Goal: Navigation & Orientation: Find specific page/section

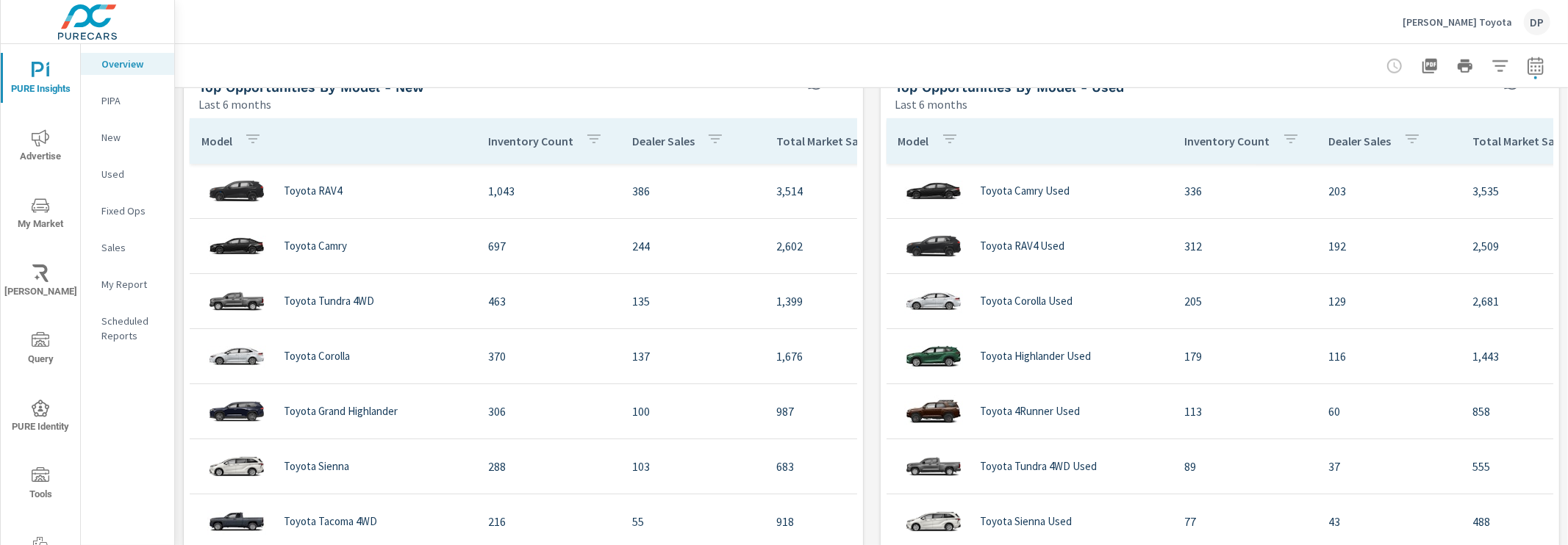
scroll to position [1269, 0]
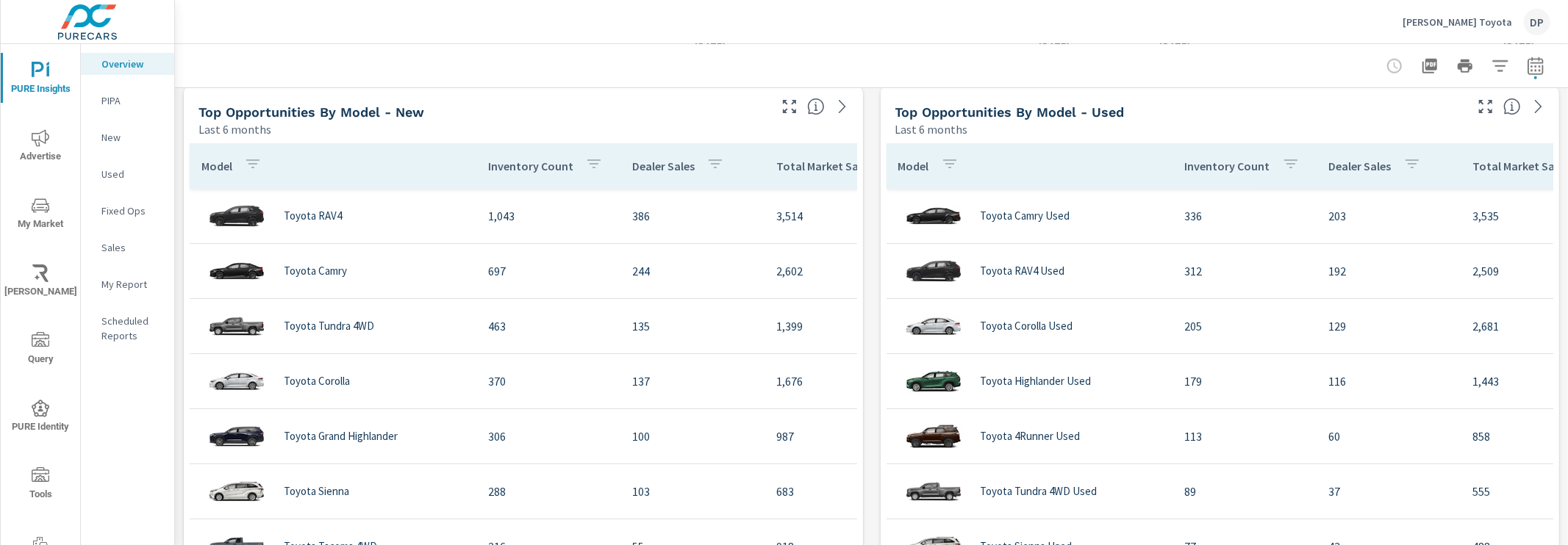
click at [1188, 109] on div "Top Opportunities by Model - Used" at bounding box center [1178, 112] width 568 height 17
click at [1434, 68] on div at bounding box center [1464, 66] width 171 height 29
click at [1420, 72] on icon "button" at bounding box center [1429, 66] width 18 height 18
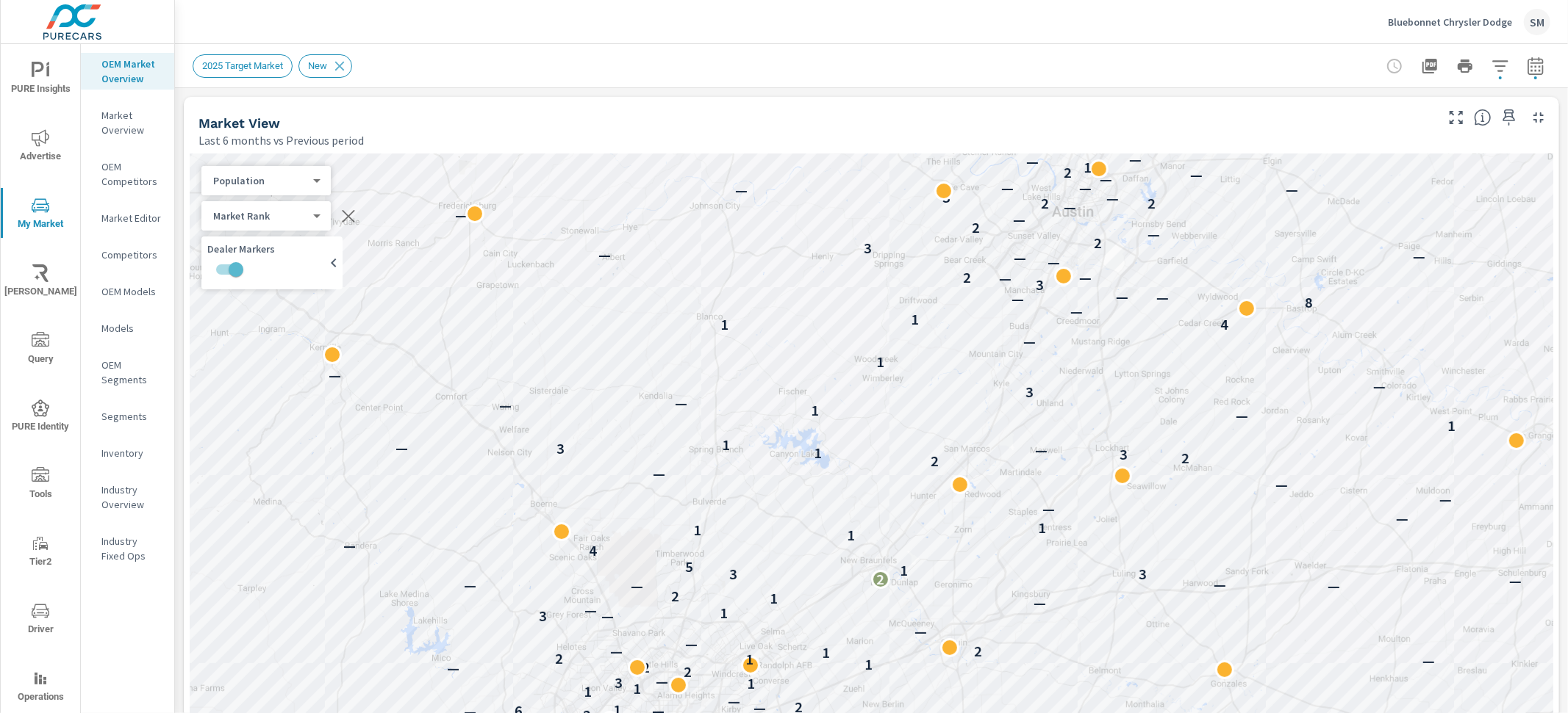
scroll to position [1, 0]
click at [50, 90] on span "PURE Insights" at bounding box center [40, 80] width 71 height 36
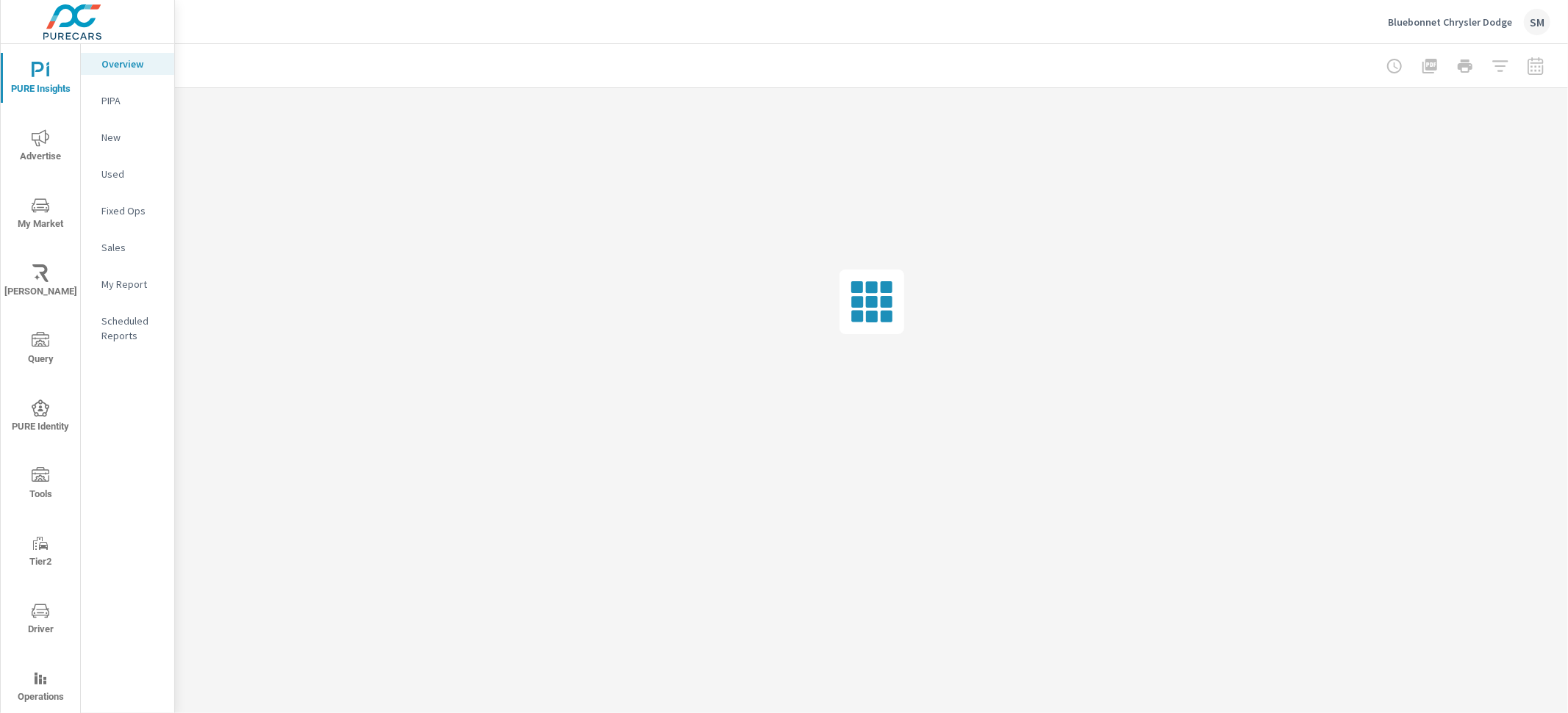
click at [1496, 30] on div "Bluebonnet Chrysler Dodge SM" at bounding box center [1469, 22] width 163 height 27
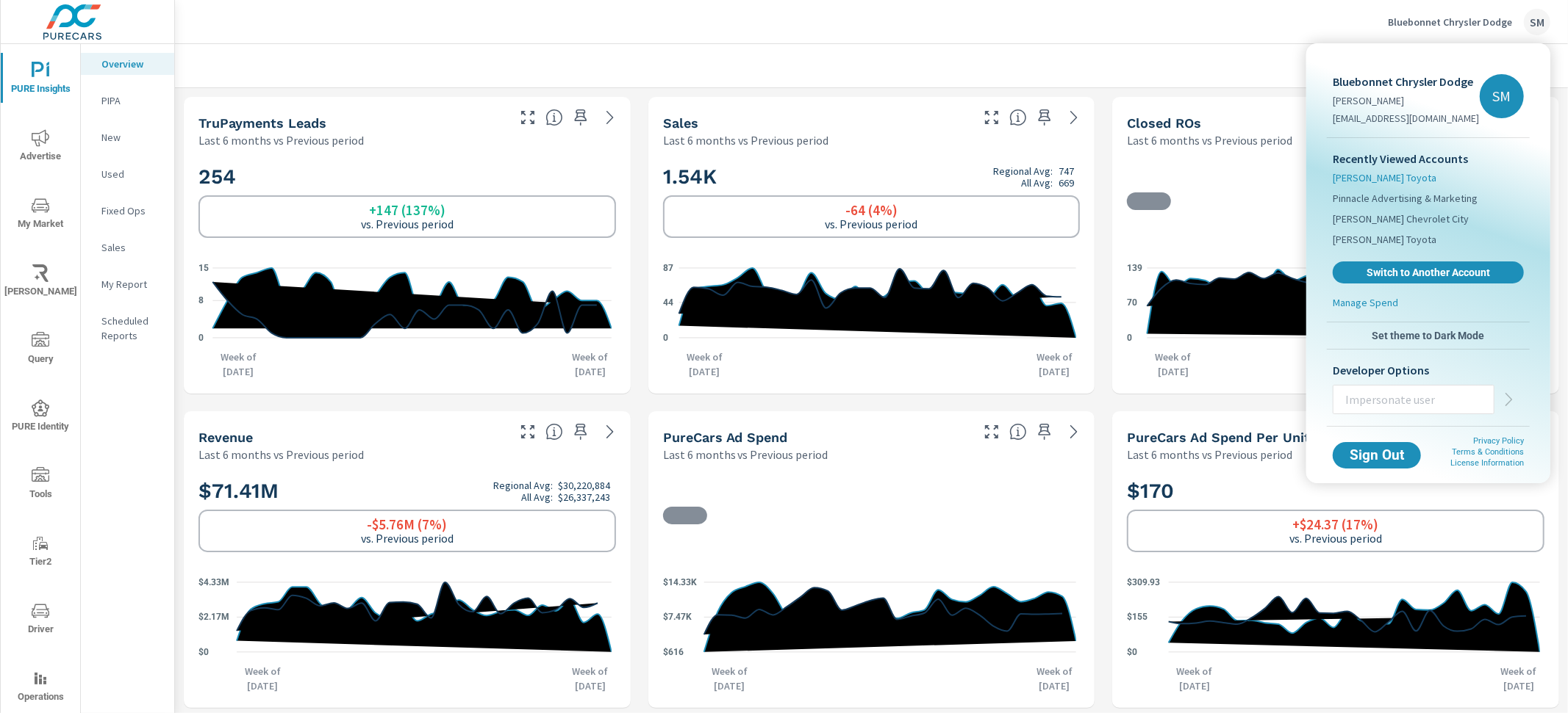
scroll to position [1, 0]
click at [1405, 178] on span "[PERSON_NAME] Toyota" at bounding box center [1385, 178] width 104 height 14
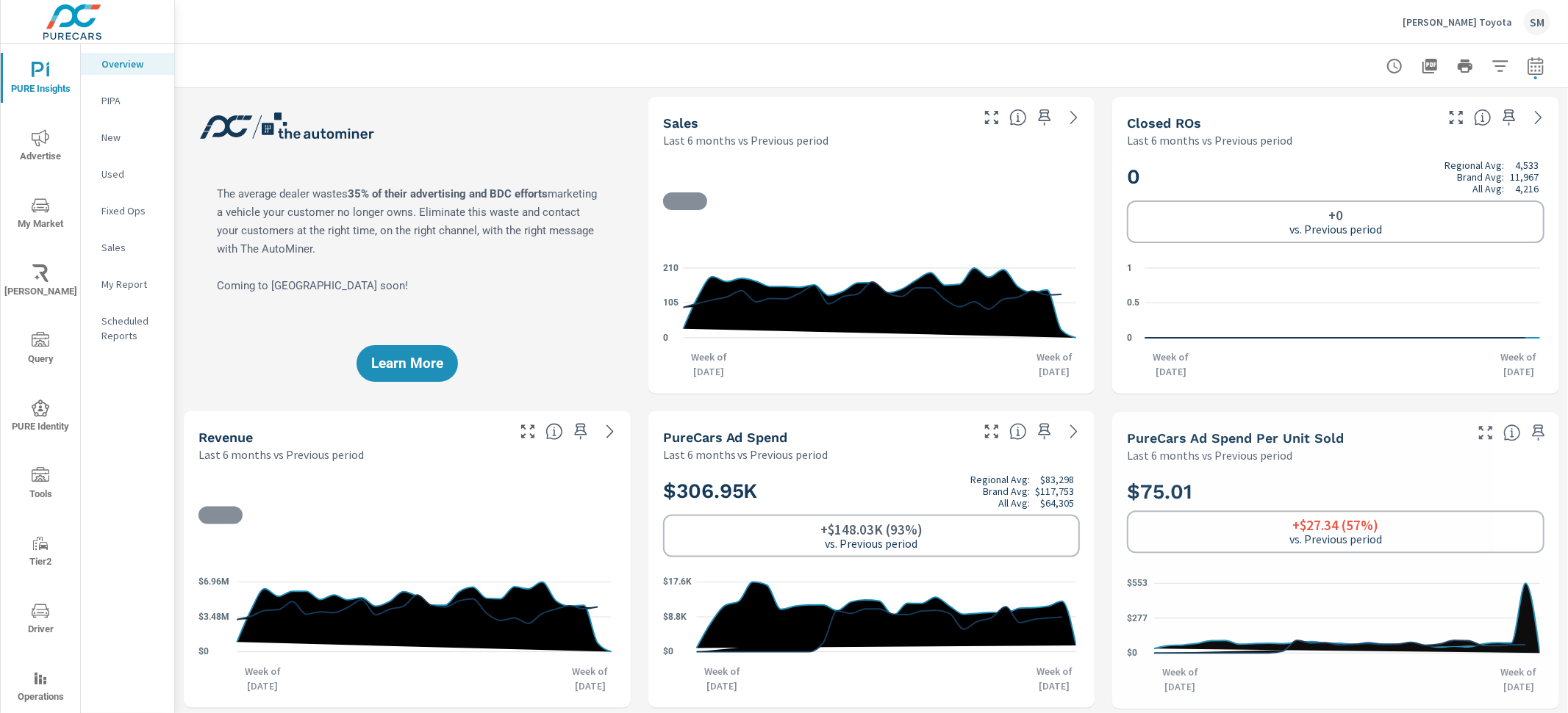
scroll to position [1, 0]
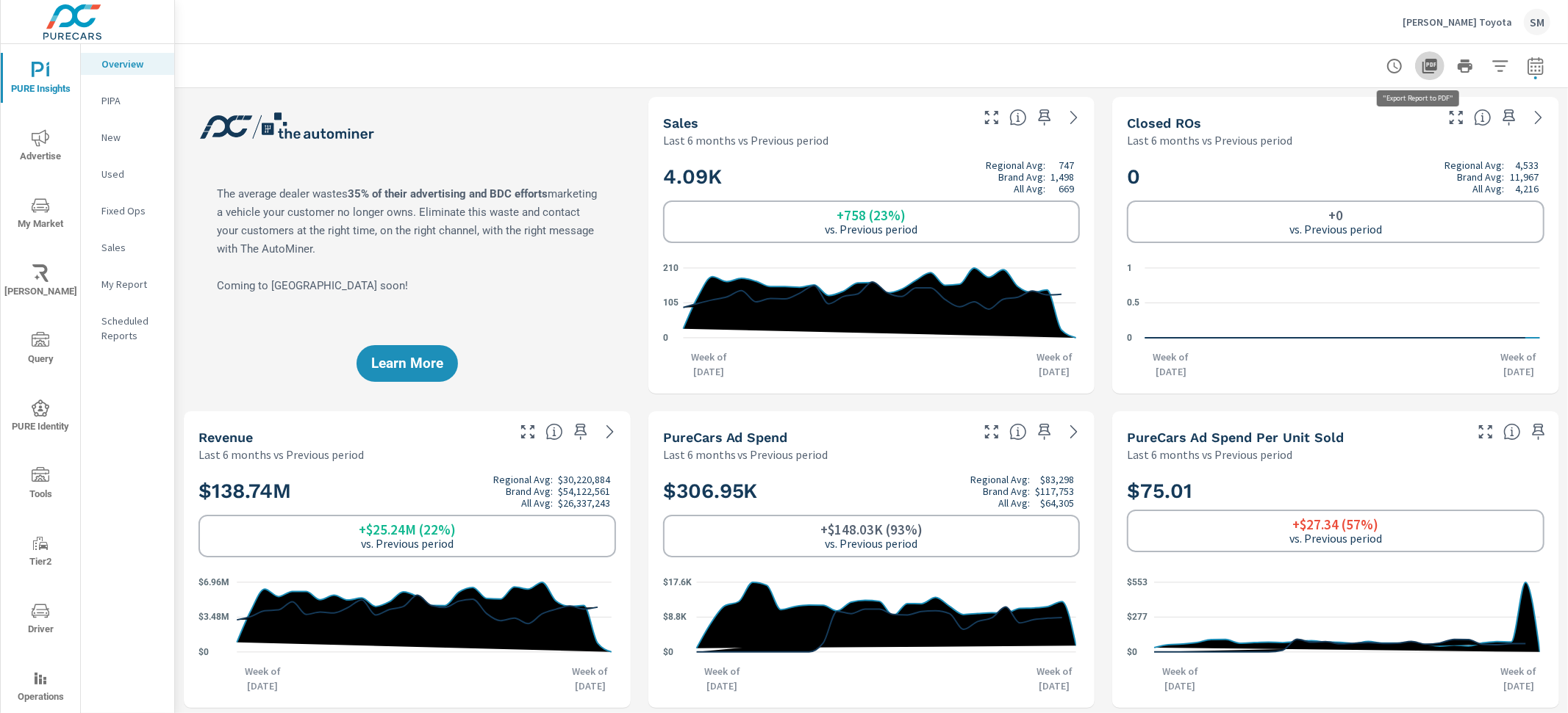
click at [1422, 70] on icon "button" at bounding box center [1429, 66] width 14 height 14
